Goal: Task Accomplishment & Management: Manage account settings

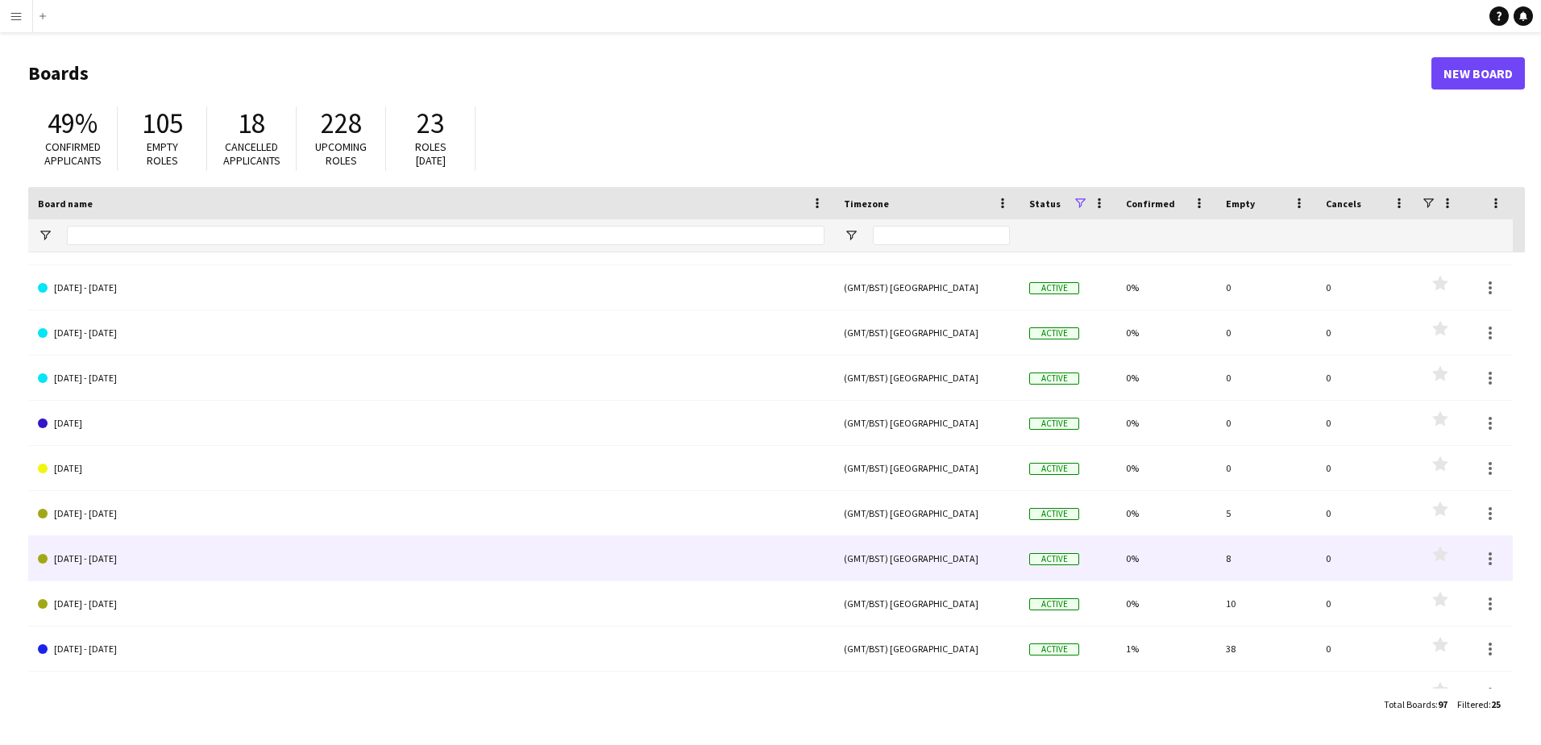
scroll to position [692, 0]
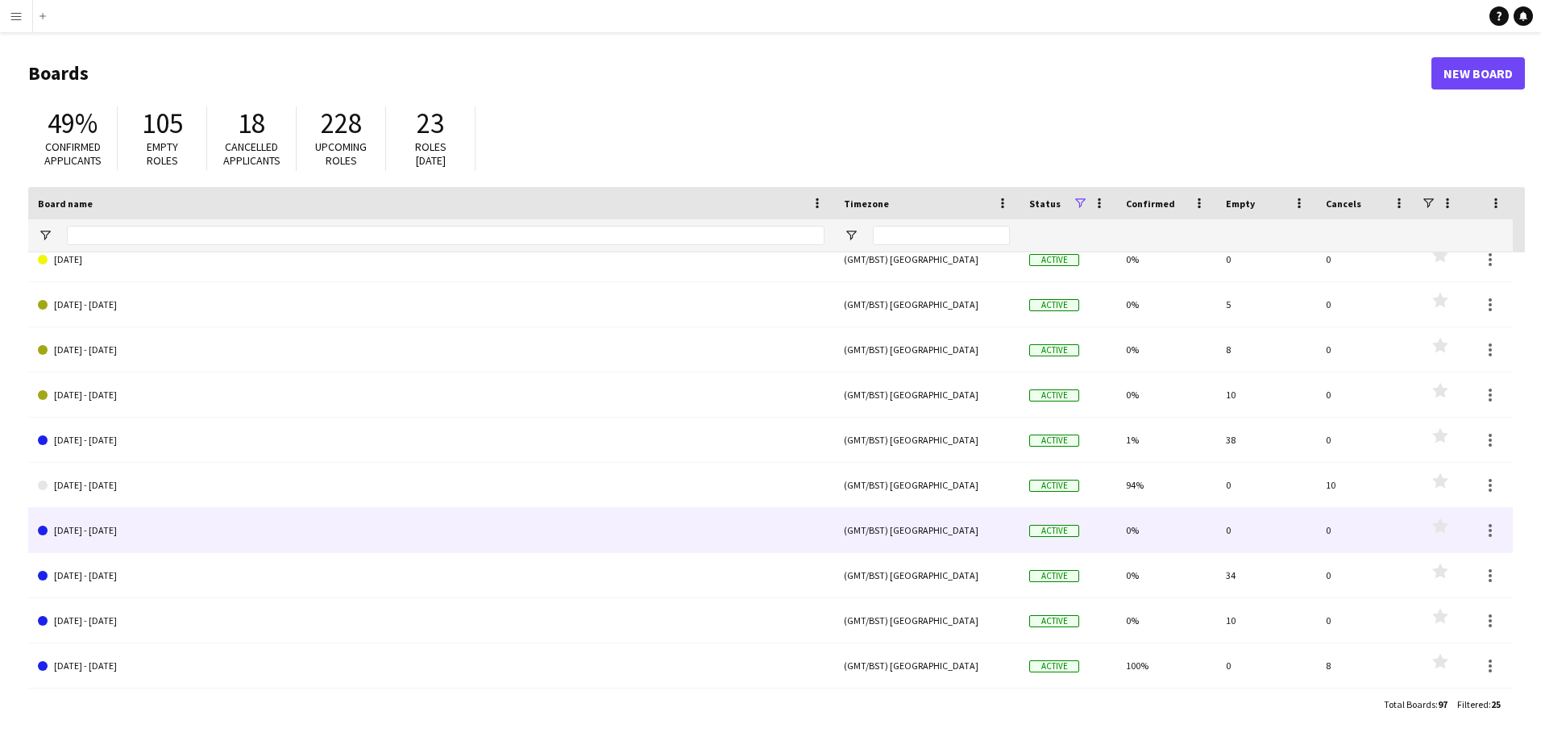
click at [84, 534] on link "[DATE] - [DATE]" at bounding box center [431, 530] width 787 height 45
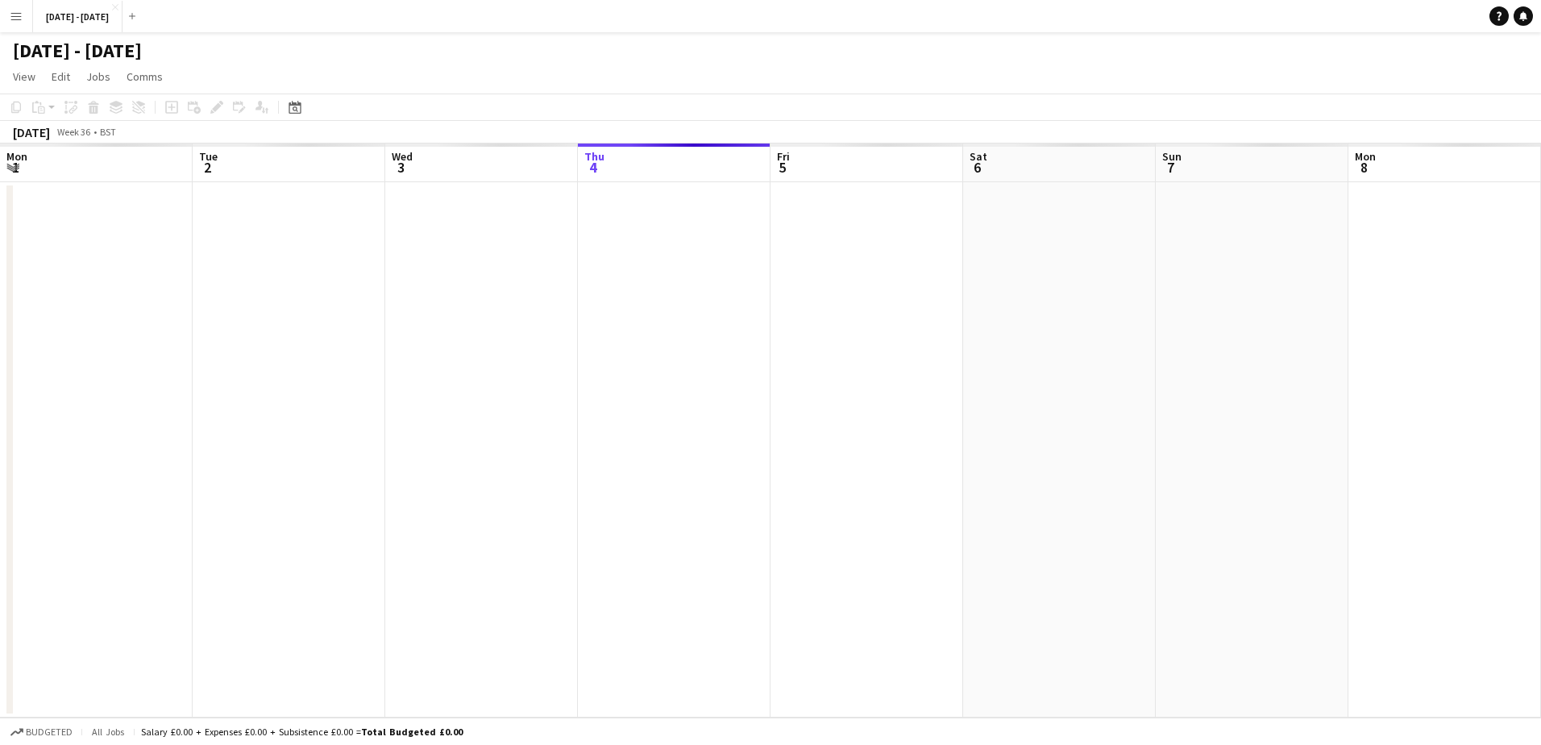
scroll to position [0, 385]
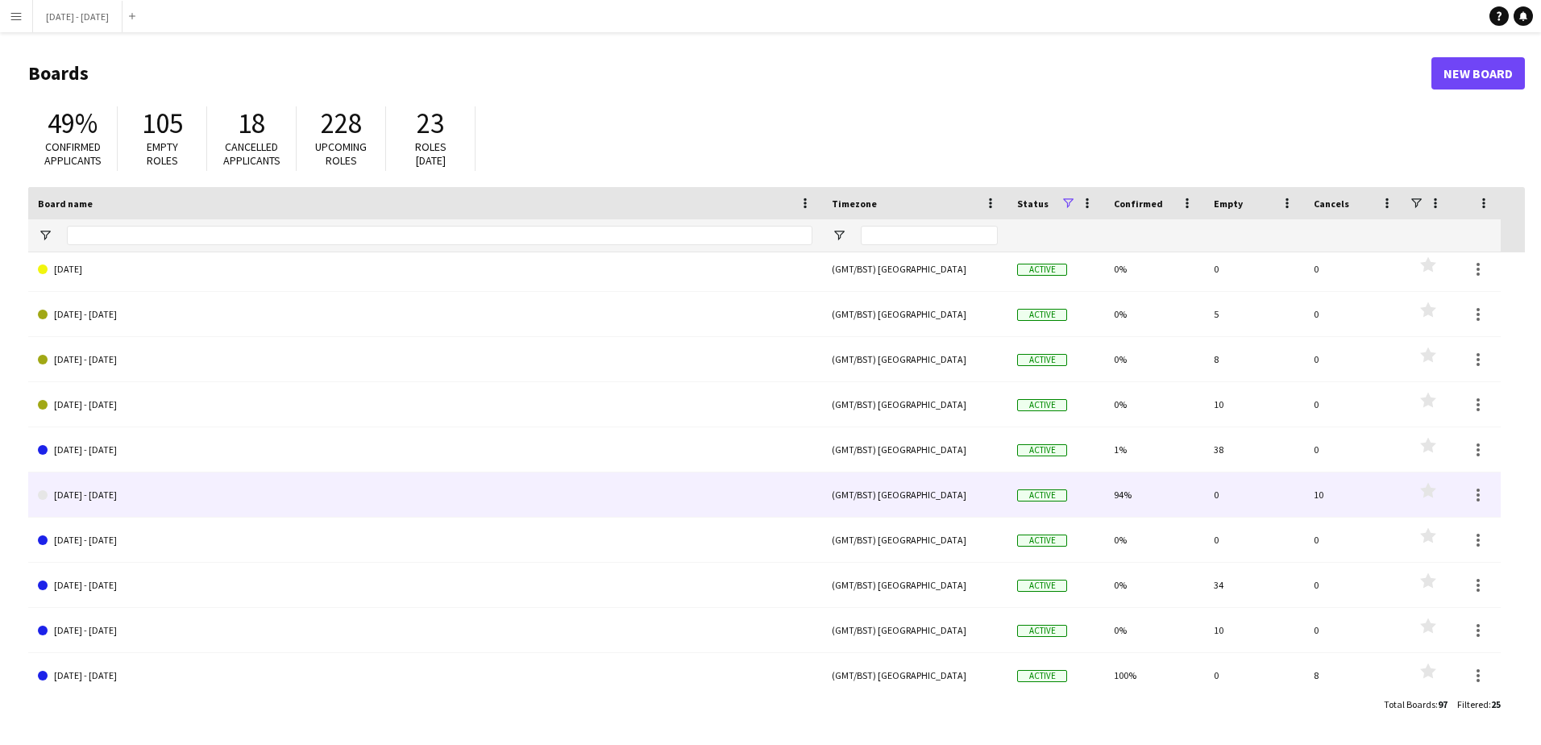
scroll to position [692, 0]
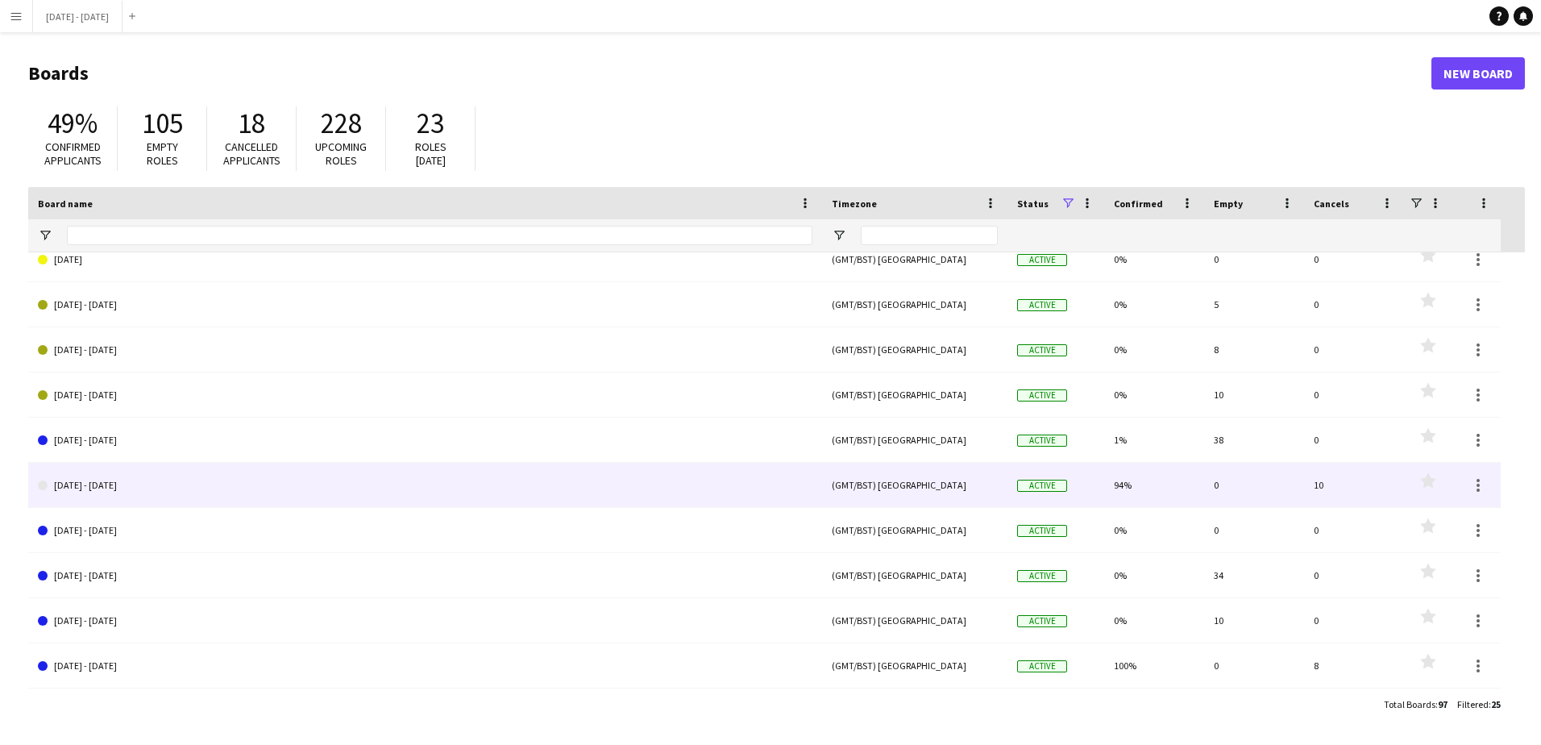
click at [91, 478] on link "[DATE] - [DATE]" at bounding box center [425, 485] width 775 height 45
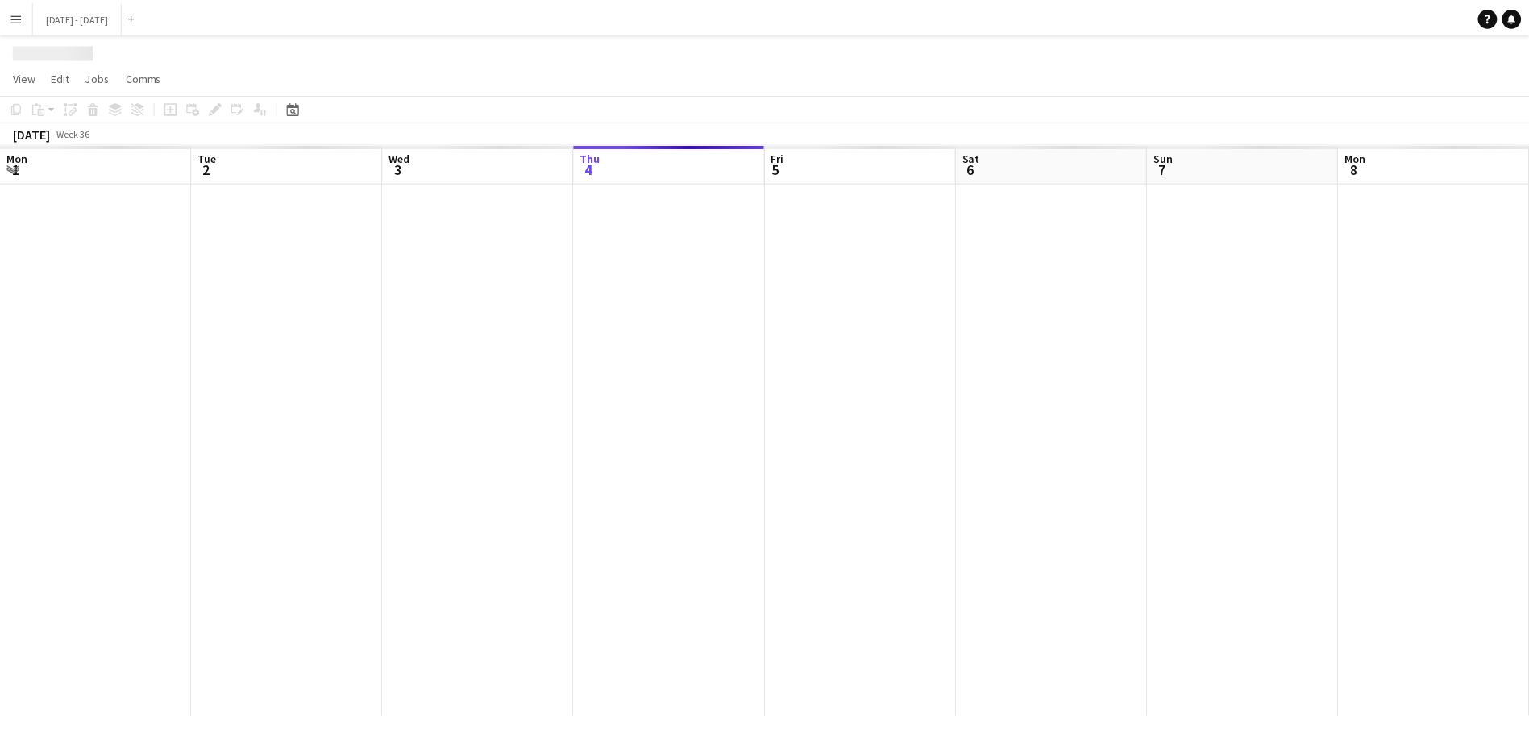
scroll to position [0, 385]
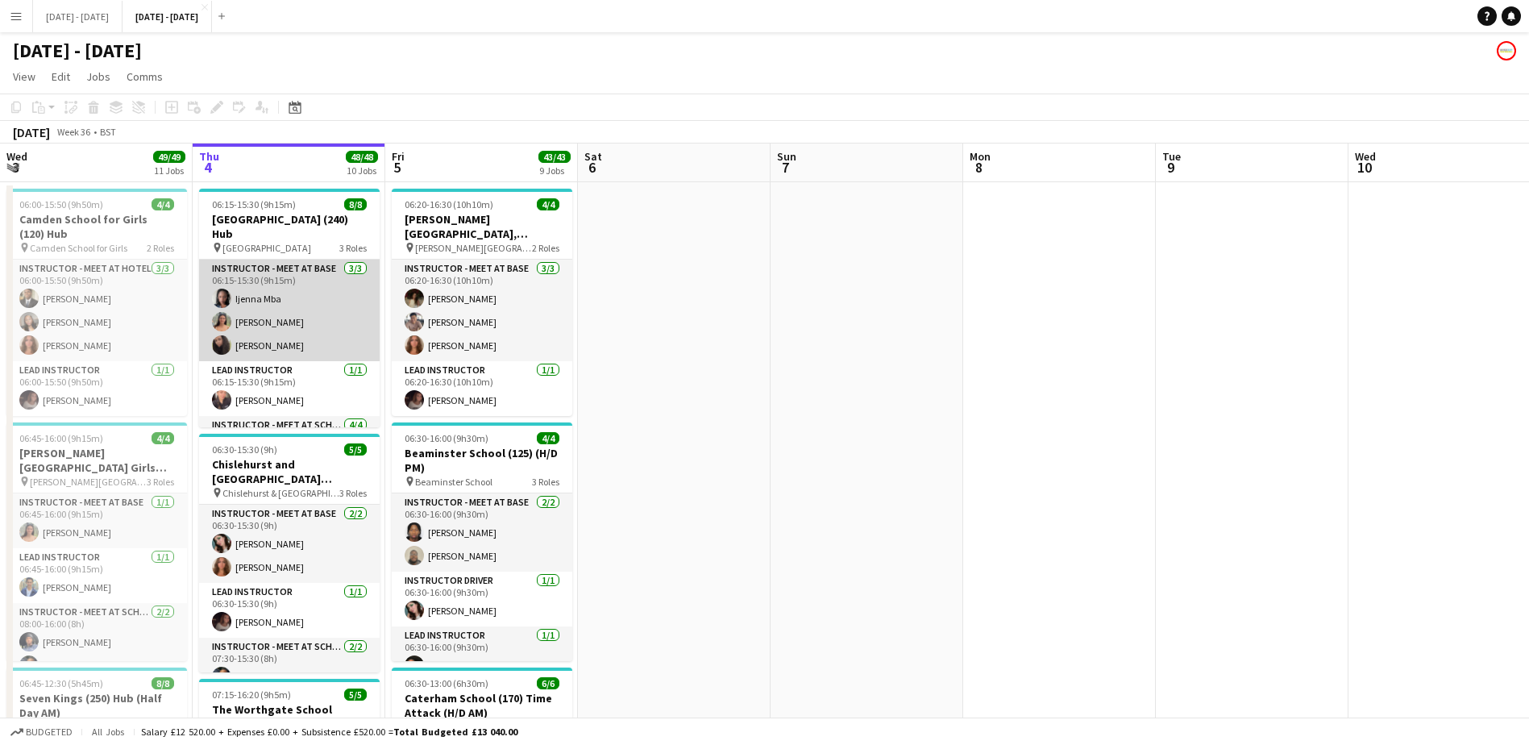
click at [230, 335] on app-user-avatar at bounding box center [221, 344] width 19 height 19
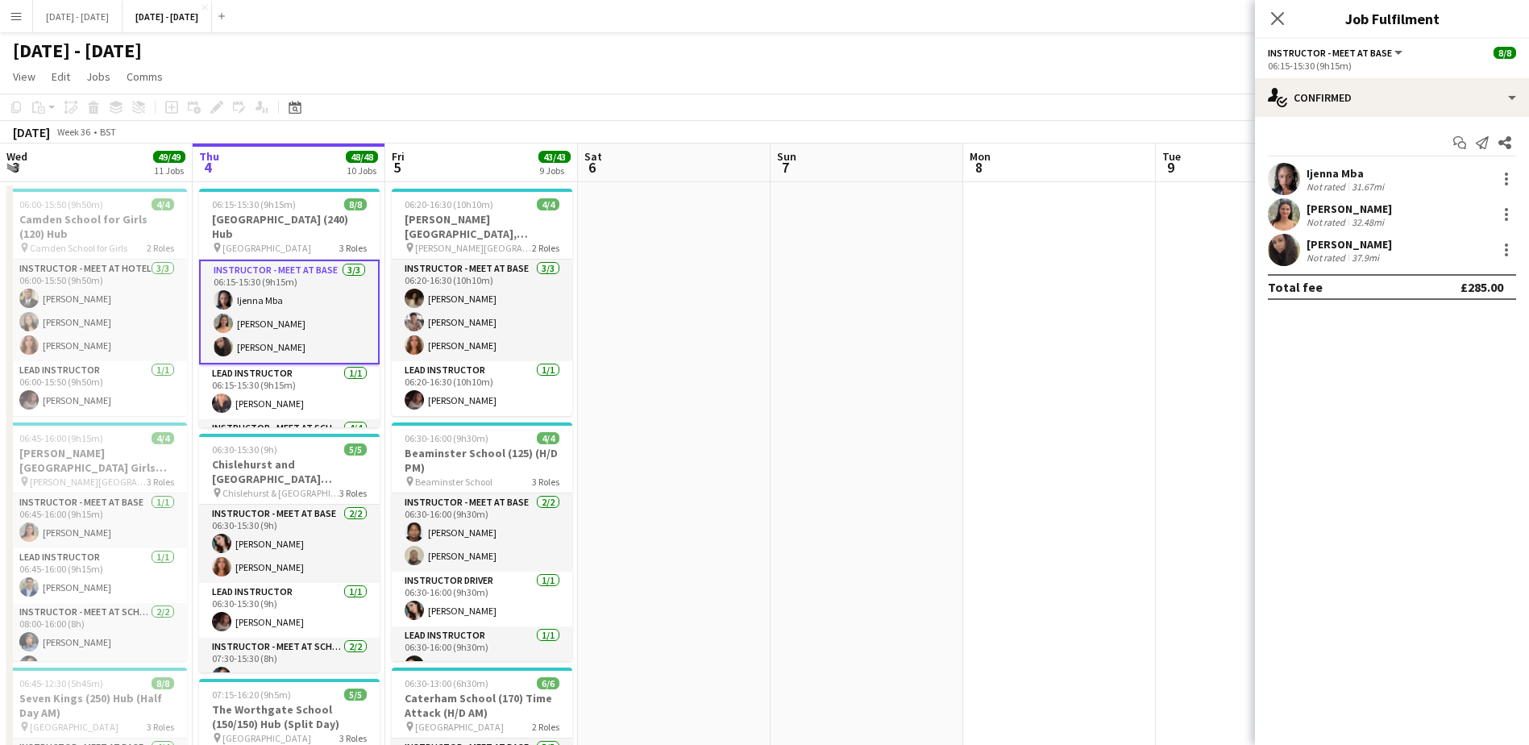
click at [1296, 248] on app-user-avatar at bounding box center [1284, 250] width 32 height 32
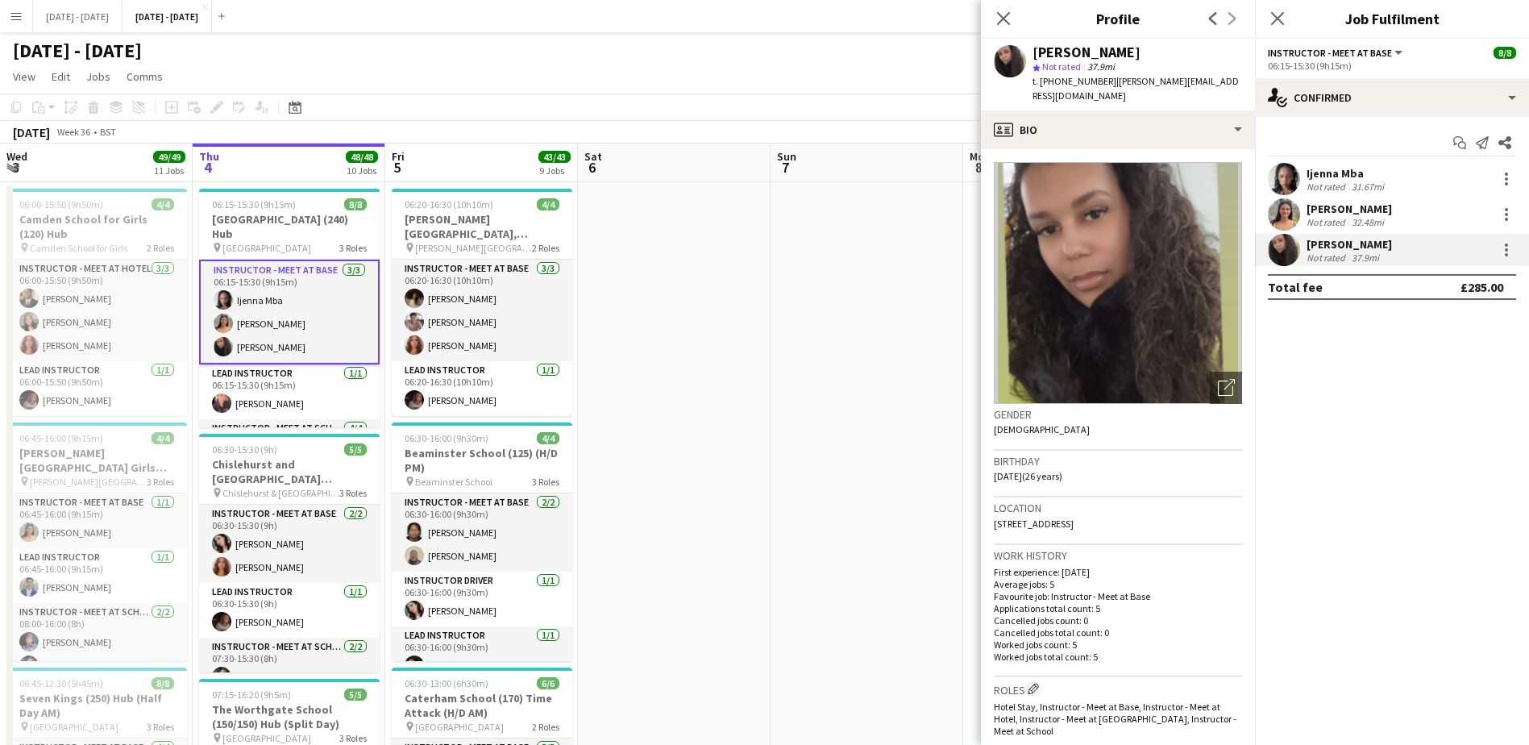
click at [1296, 248] on app-user-avatar at bounding box center [1284, 250] width 32 height 32
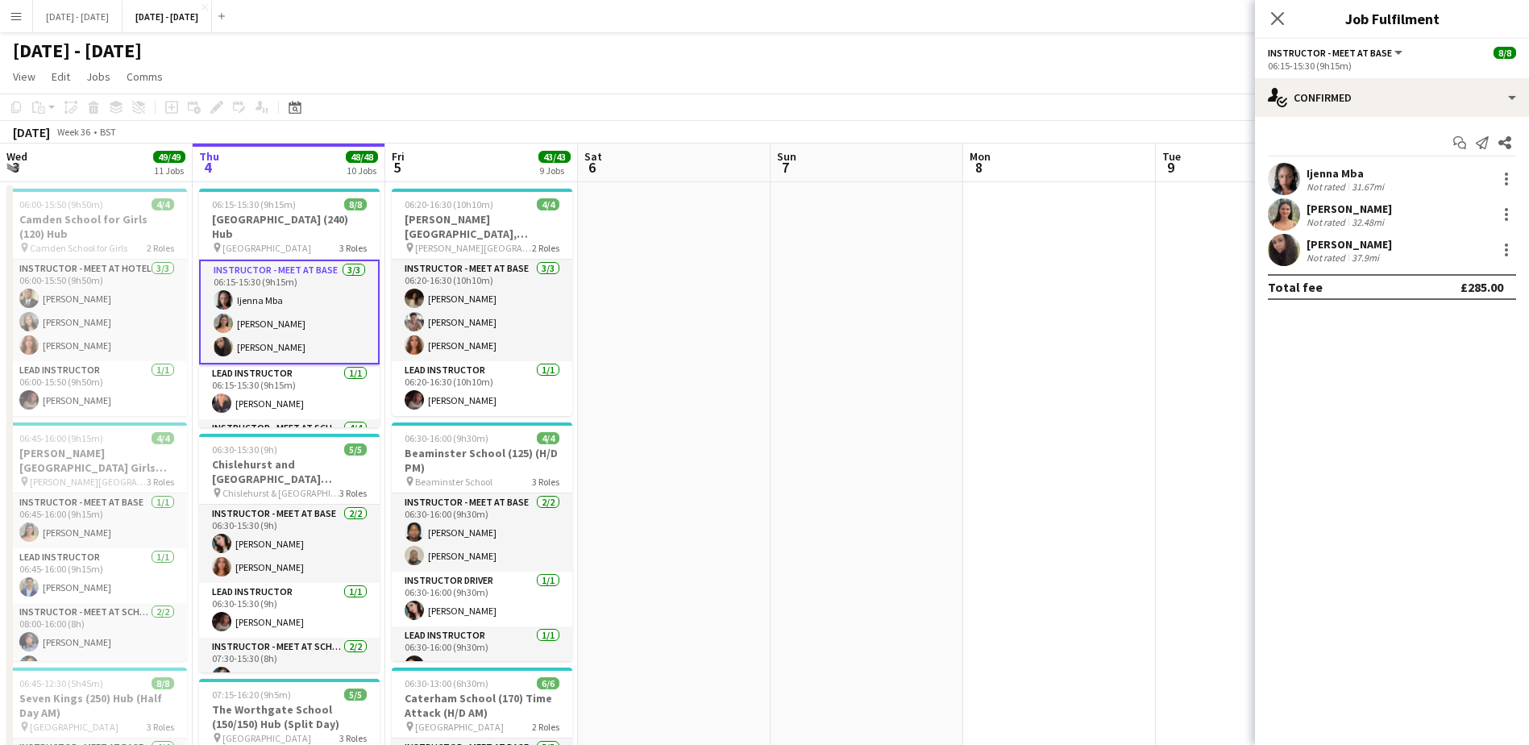
click at [1291, 217] on app-user-avatar at bounding box center [1284, 214] width 32 height 32
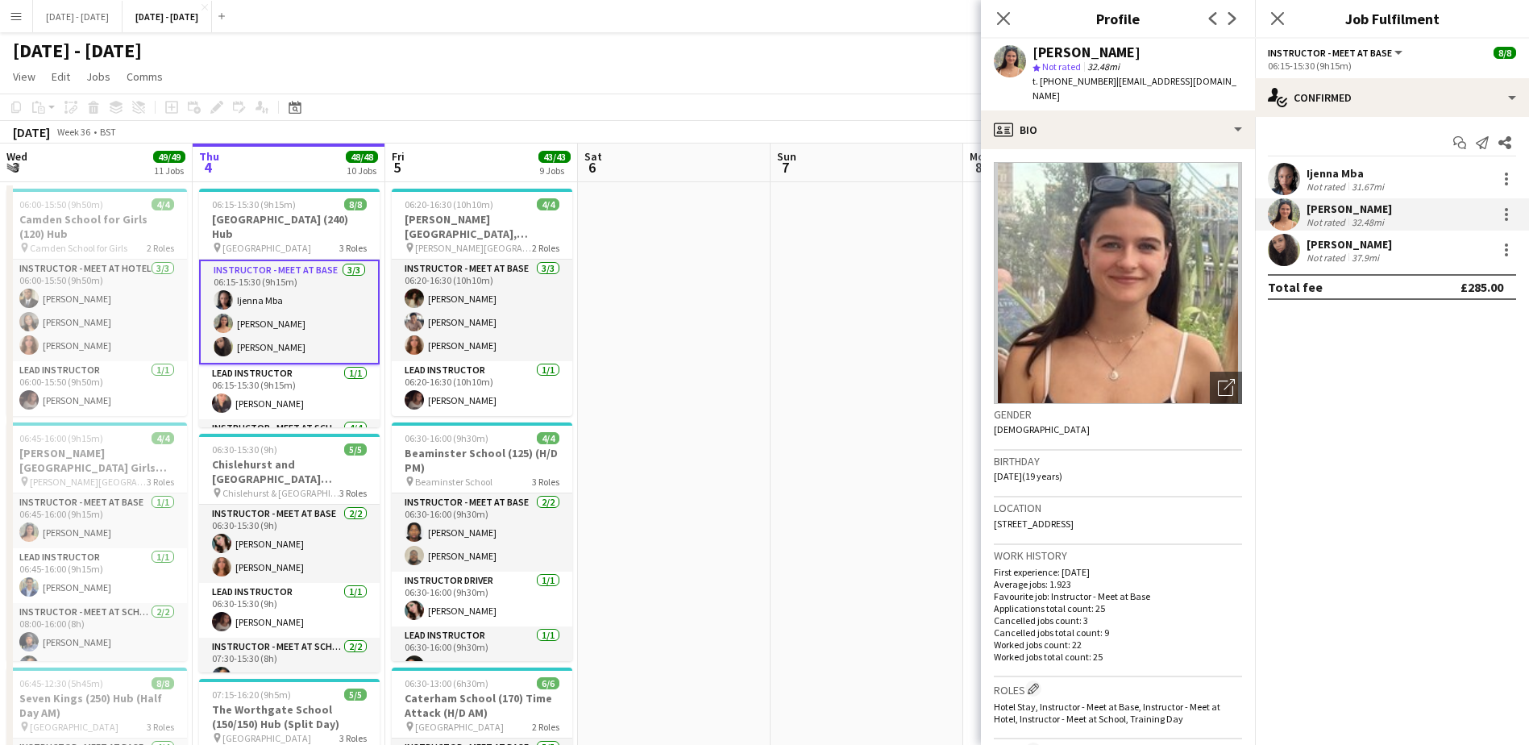
click at [1291, 217] on app-user-avatar at bounding box center [1284, 214] width 32 height 32
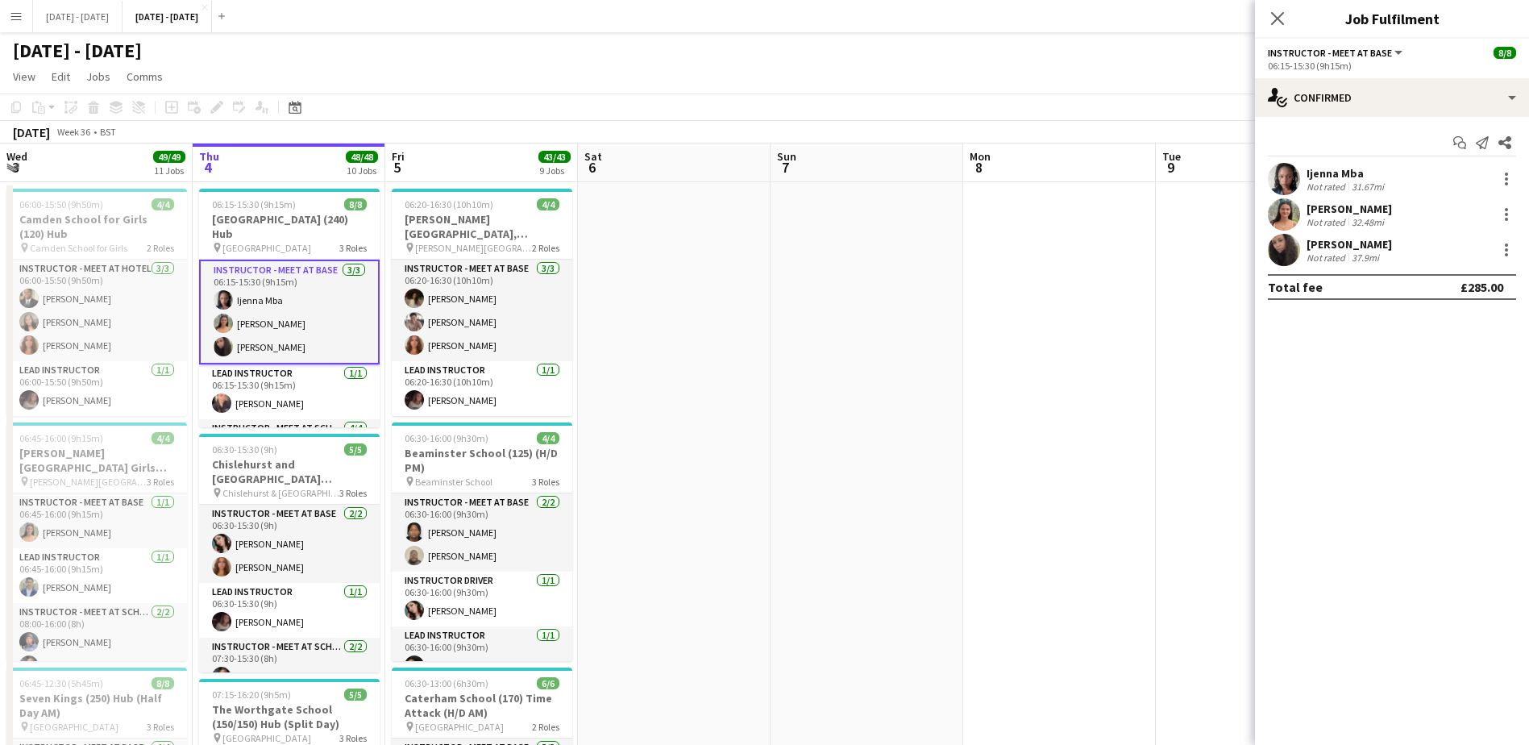
click at [1294, 244] on app-user-avatar at bounding box center [1284, 250] width 32 height 32
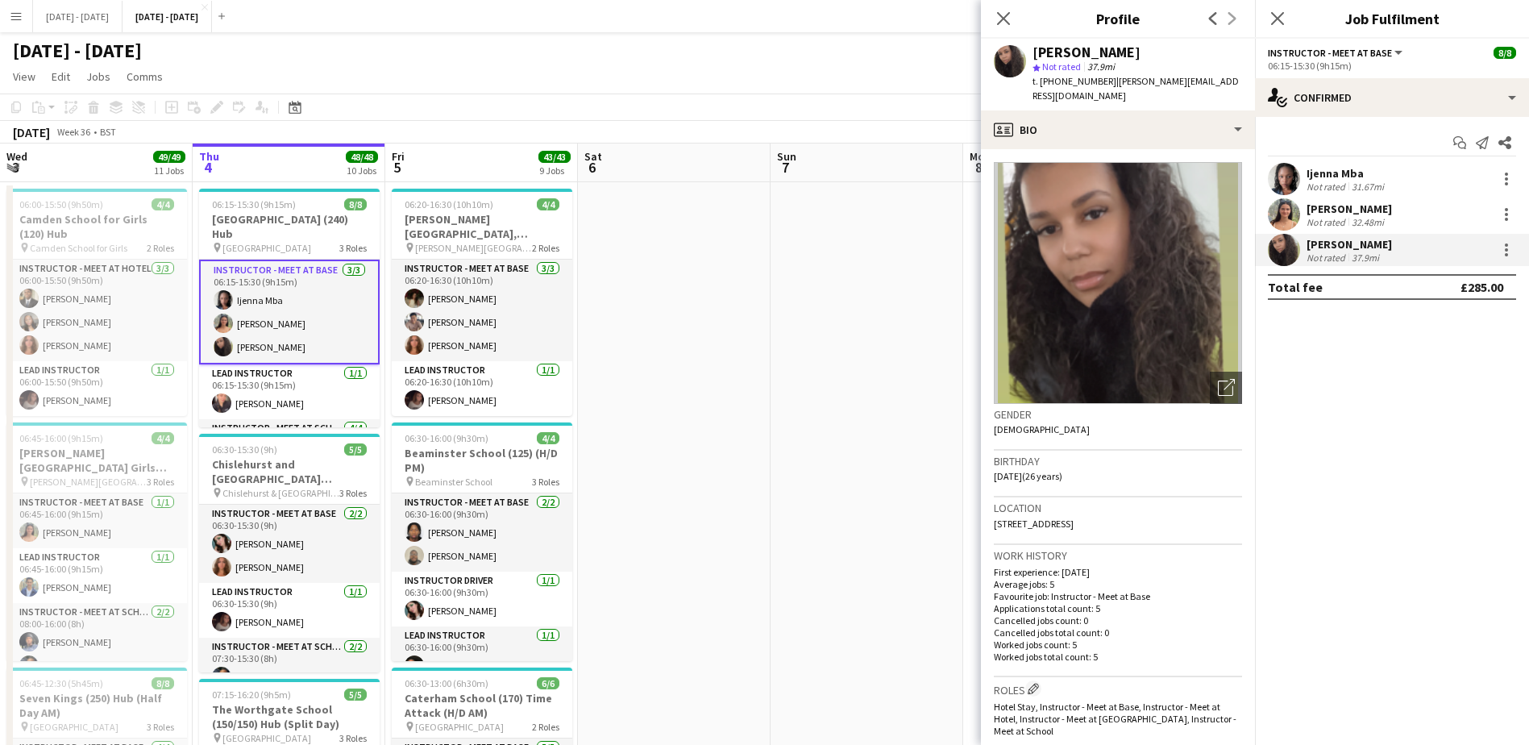
click at [1294, 244] on app-user-avatar at bounding box center [1284, 250] width 32 height 32
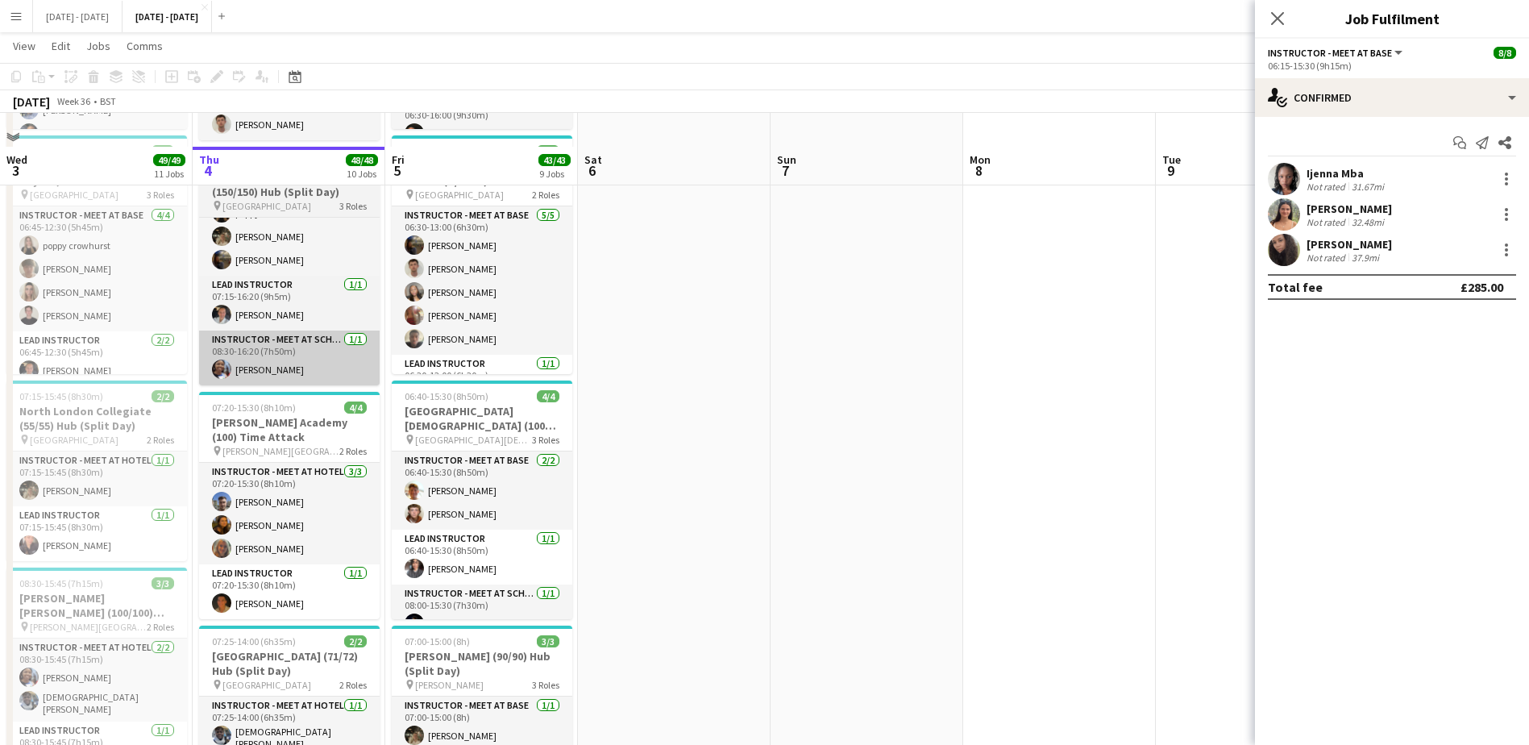
scroll to position [564, 0]
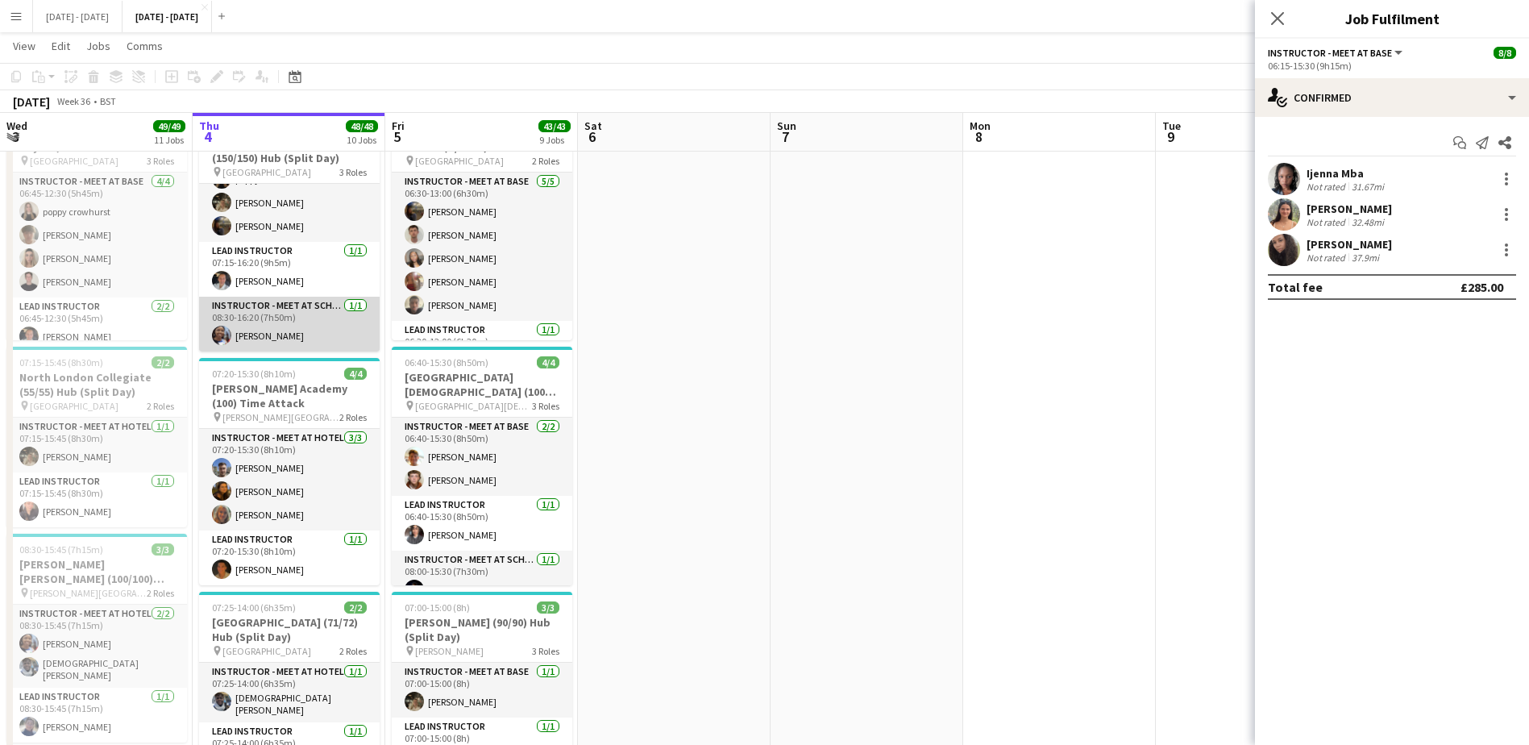
click at [251, 332] on app-card-role "Instructor - Meet at School [DATE] 08:30-16:20 (7h50m) [PERSON_NAME]" at bounding box center [289, 324] width 181 height 55
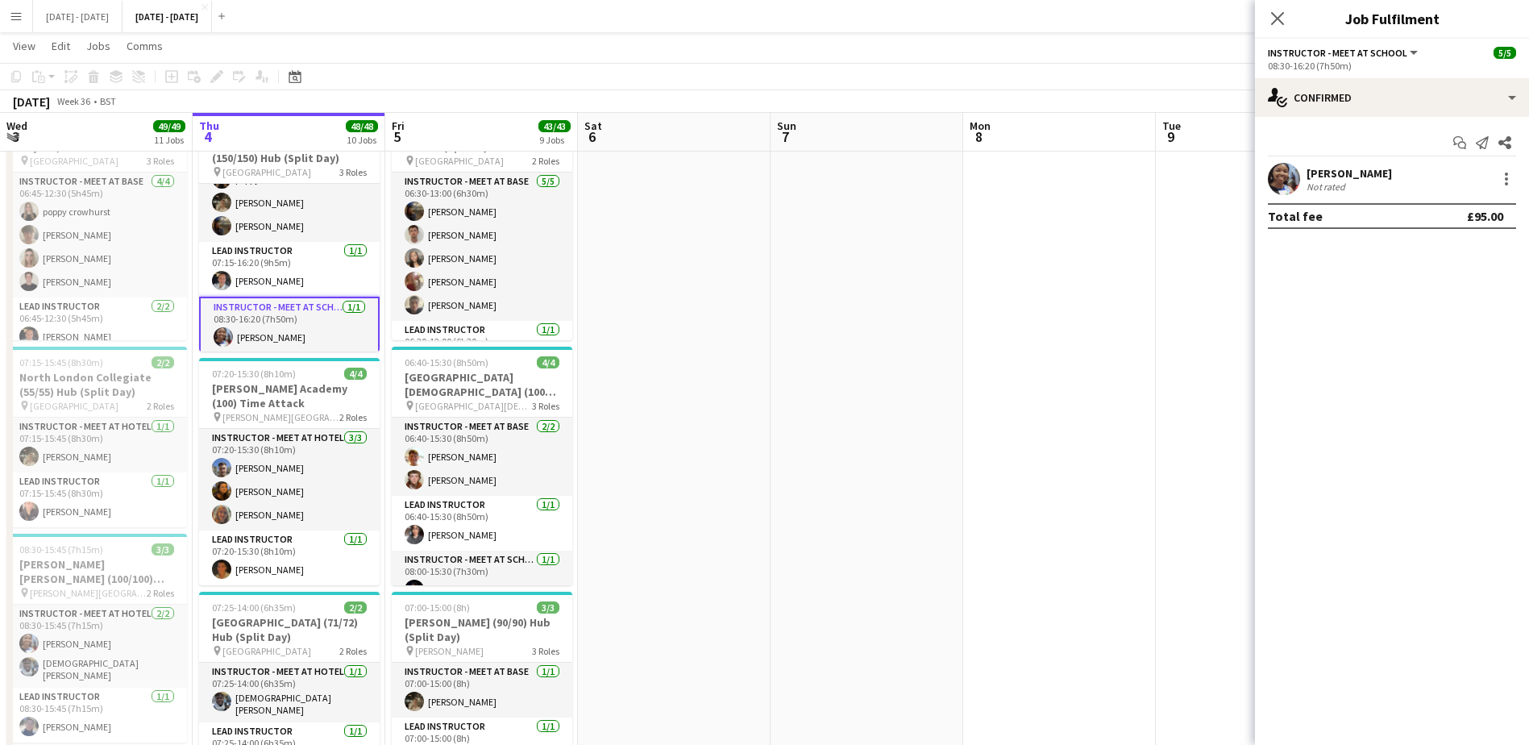
scroll to position [99, 0]
click at [1287, 177] on app-user-avatar at bounding box center [1284, 179] width 32 height 32
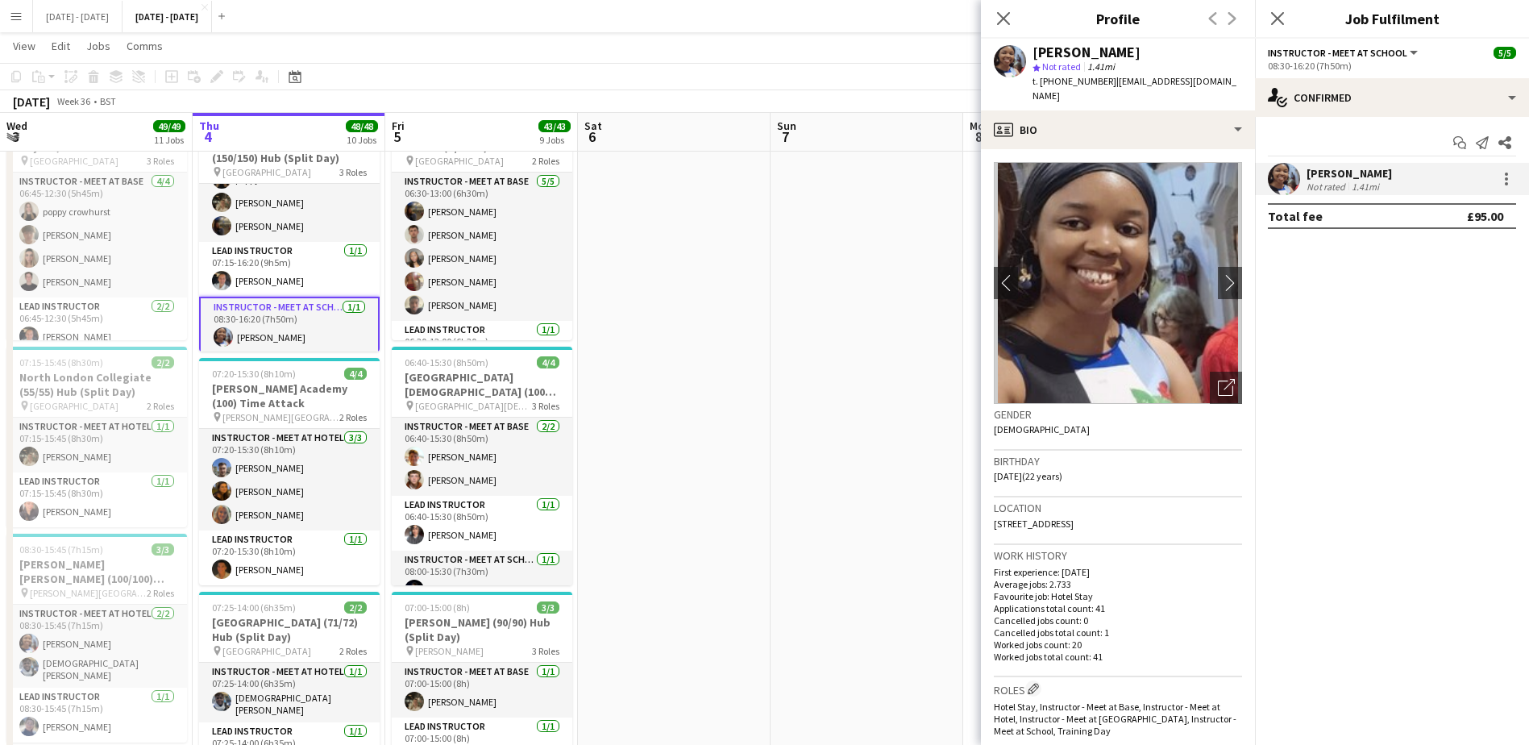
click at [1287, 177] on app-user-avatar at bounding box center [1284, 179] width 32 height 32
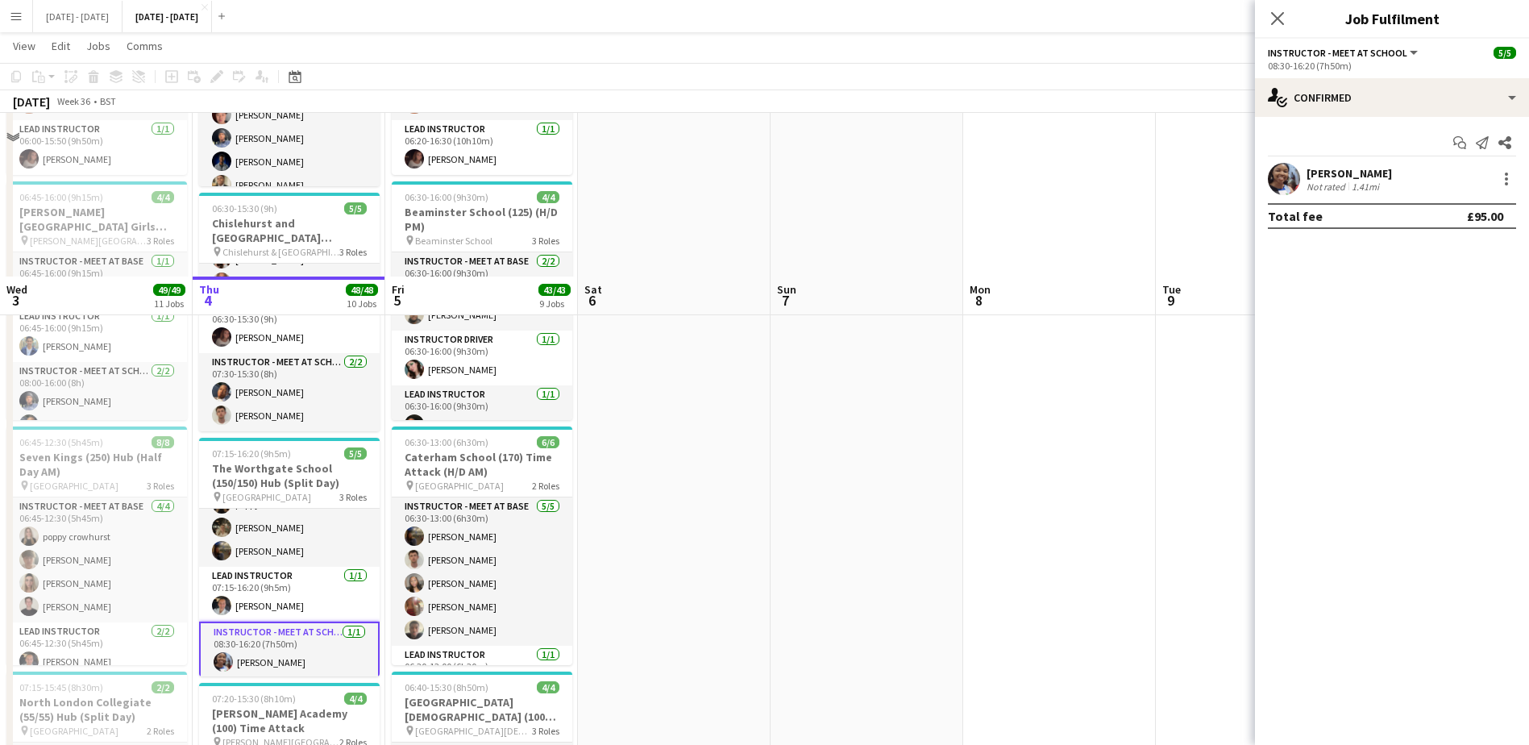
scroll to position [0, 0]
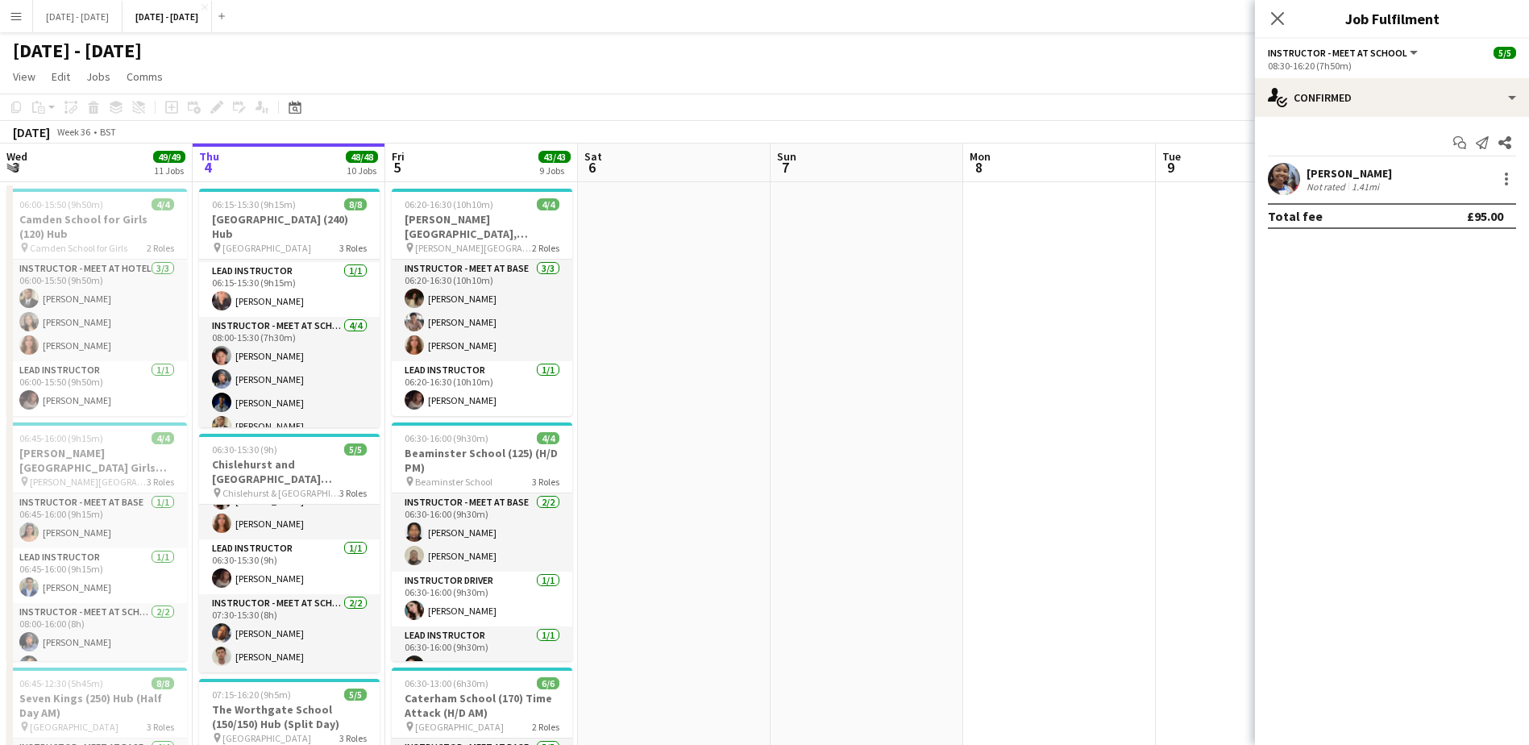
click at [1281, 16] on icon "Close pop-in" at bounding box center [1277, 18] width 13 height 13
